Goal: Obtain resource: Download file/media

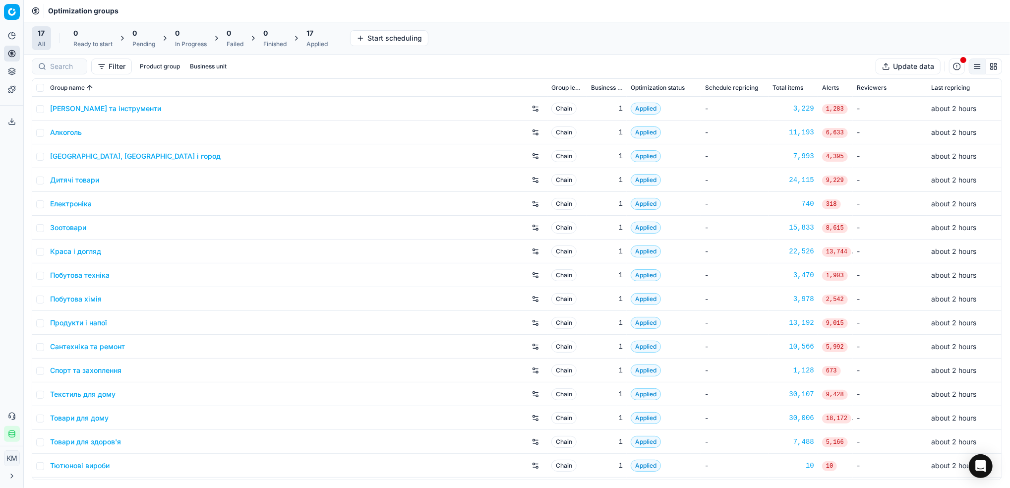
click at [96, 253] on link "Краса і догляд" at bounding box center [75, 251] width 51 height 10
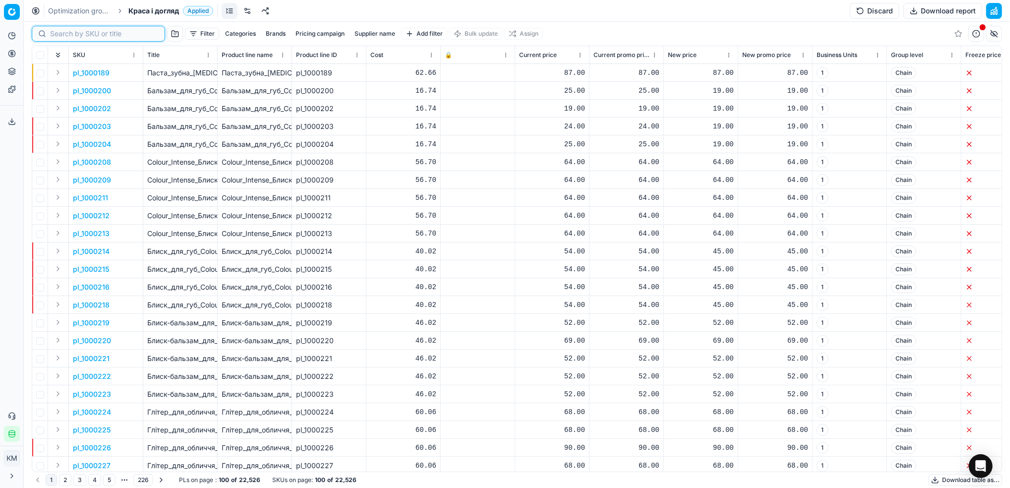
click at [75, 32] on input at bounding box center [104, 34] width 109 height 10
click at [353, 32] on div "Categories Brands Pricing campaign Supplier name Add filter" at bounding box center [334, 34] width 226 height 12
click at [308, 34] on button "Supplier name" at bounding box center [297, 34] width 49 height 12
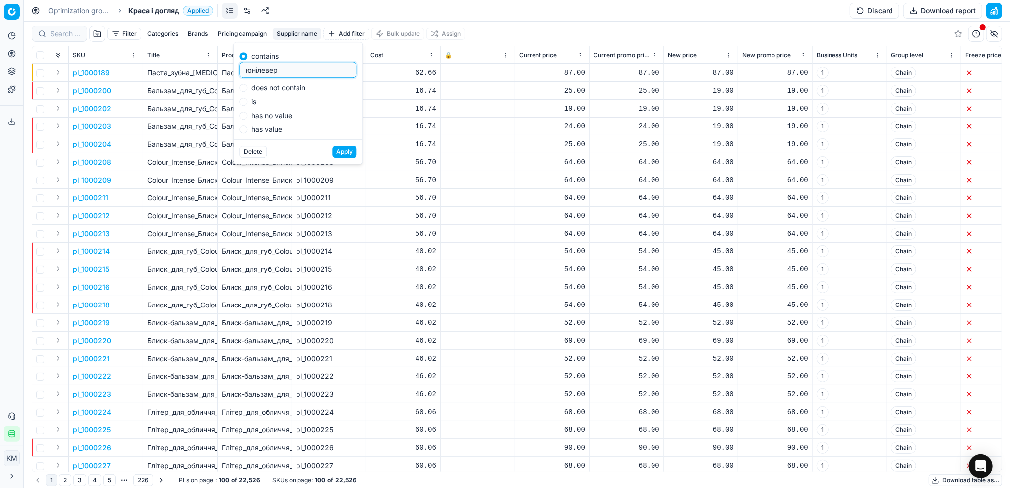
type input "юнілевер"
click at [339, 153] on button "Apply" at bounding box center [344, 152] width 24 height 12
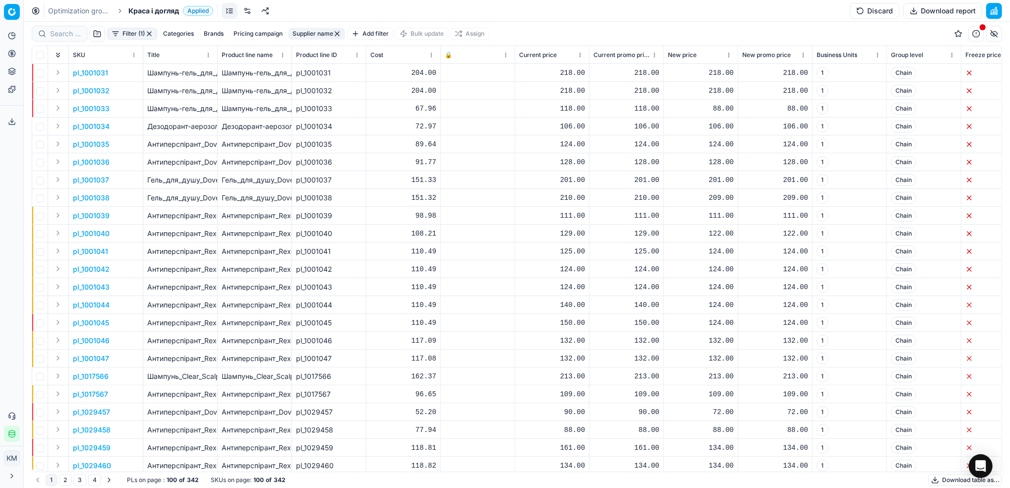
click at [942, 478] on button "Download table as..." at bounding box center [964, 480] width 73 height 12
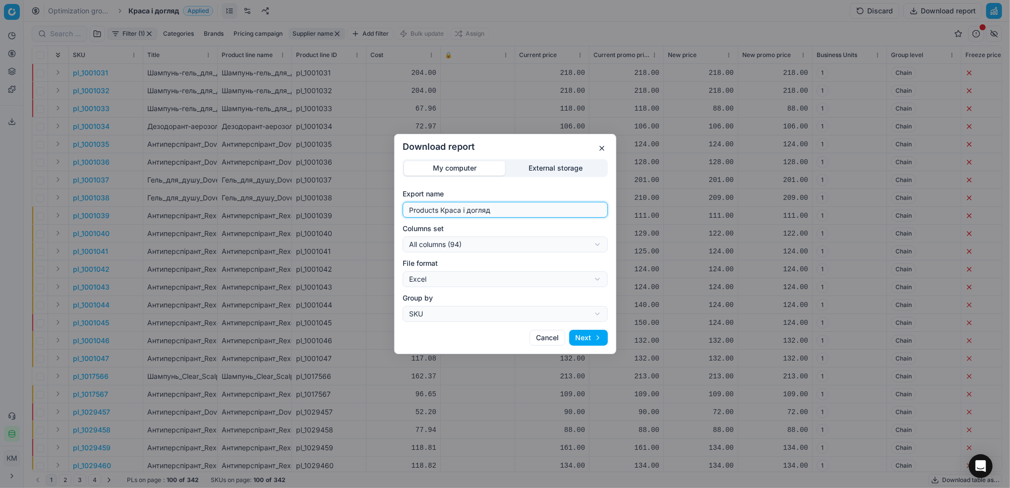
drag, startPoint x: 401, startPoint y: 200, endPoint x: 390, endPoint y: 200, distance: 10.9
click at [390, 200] on div "Download report My computer External storage Export name Products Краса і догля…" at bounding box center [505, 244] width 1010 height 488
type input "юнілевер"
click at [595, 335] on button "Next" at bounding box center [588, 338] width 39 height 16
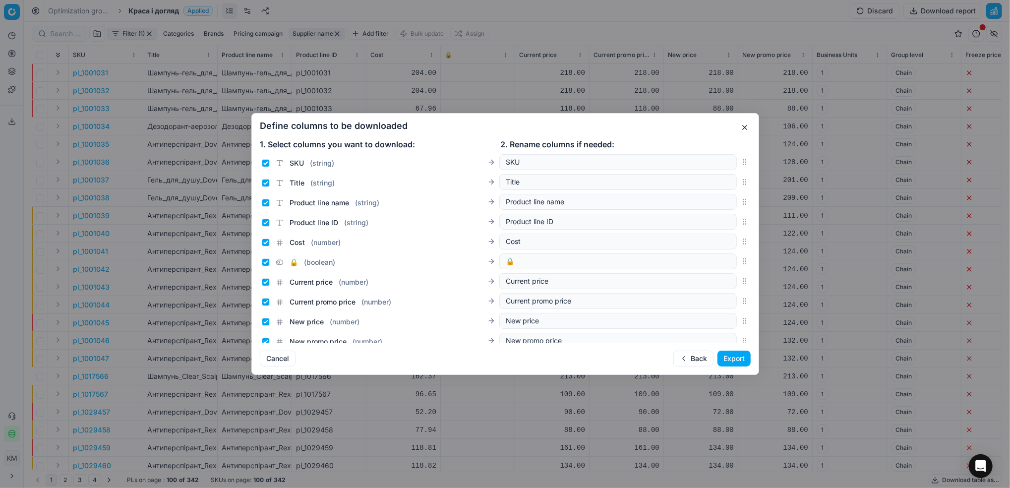
click at [743, 358] on button "Export" at bounding box center [733, 358] width 33 height 16
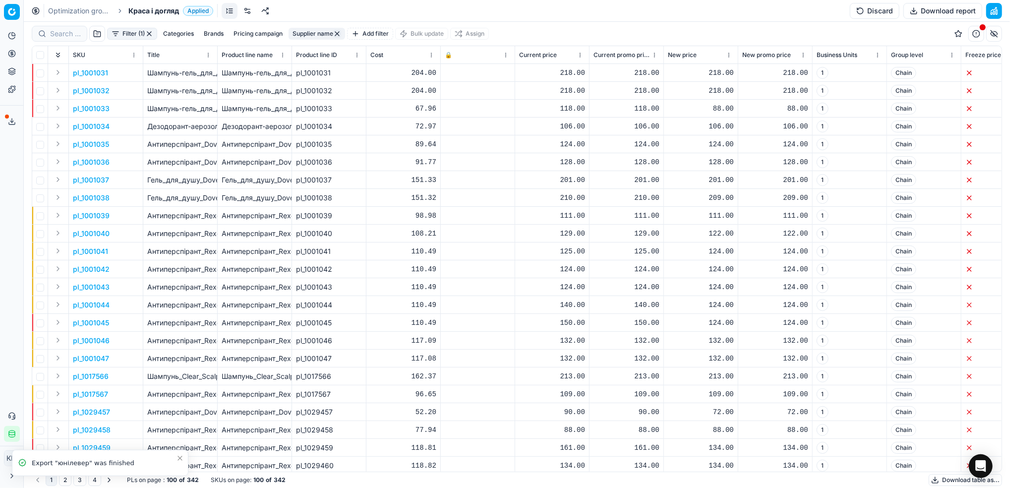
click at [15, 121] on icon at bounding box center [12, 121] width 8 height 8
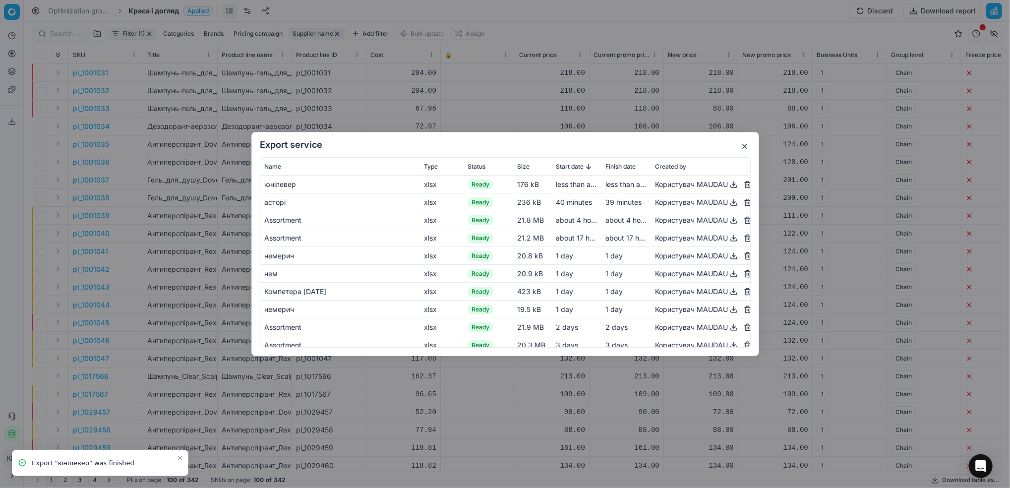
click at [728, 186] on button "button" at bounding box center [734, 184] width 12 height 12
